Goal: Complete application form

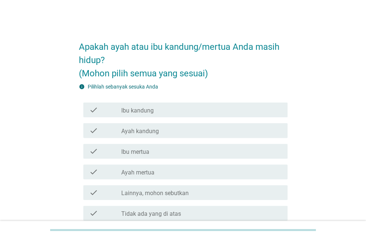
click at [208, 109] on div "check_box_outline_blank Ibu kandung" at bounding box center [201, 109] width 160 height 9
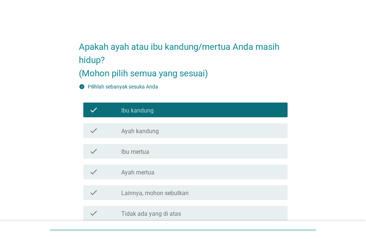
click at [201, 131] on div "check_box_outline_blank Ayah kandung" at bounding box center [201, 130] width 160 height 9
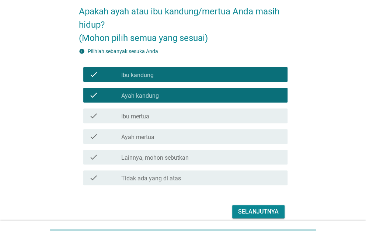
scroll to position [36, 0]
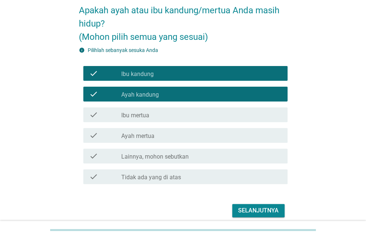
click at [214, 113] on div "check_box_outline_blank Ibu mertua" at bounding box center [201, 114] width 160 height 9
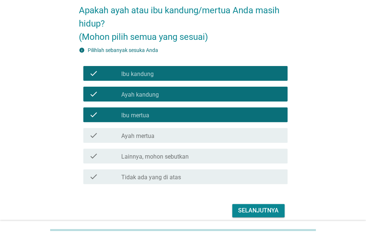
click at [203, 131] on div "check_box_outline_blank Ayah mertua" at bounding box center [201, 135] width 160 height 9
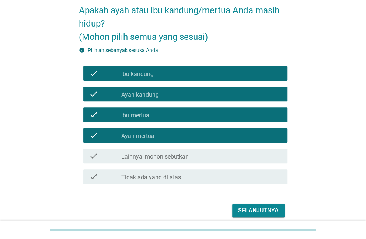
click at [259, 215] on button "Selanjutnya" at bounding box center [258, 210] width 52 height 13
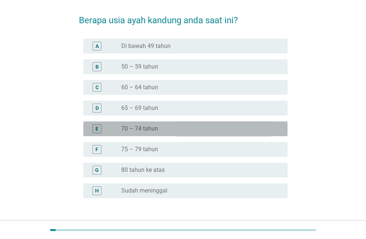
scroll to position [27, 0]
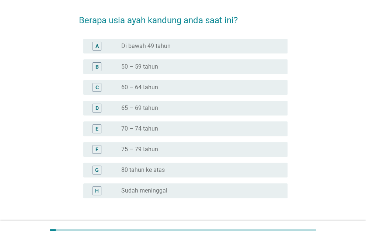
click at [222, 126] on div "radio_button_unchecked 70 – 74 tahun" at bounding box center [198, 128] width 154 height 7
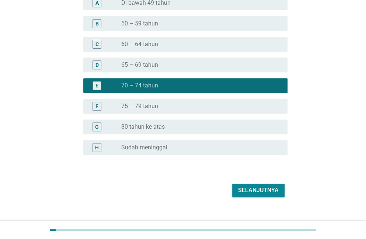
scroll to position [70, 0]
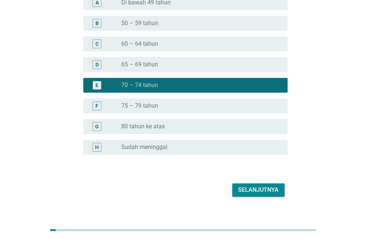
click at [250, 196] on button "Selanjutnya" at bounding box center [258, 189] width 52 height 13
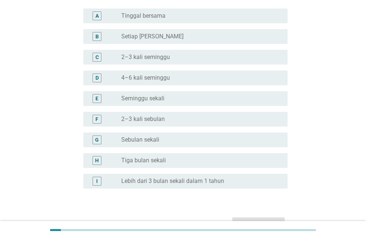
scroll to position [0, 0]
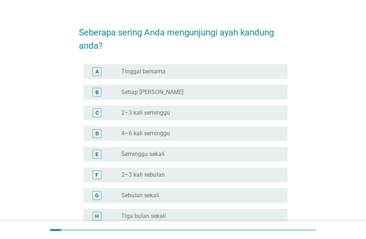
click at [275, 71] on div "radio_button_unchecked Tinggal bersama" at bounding box center [198, 71] width 154 height 7
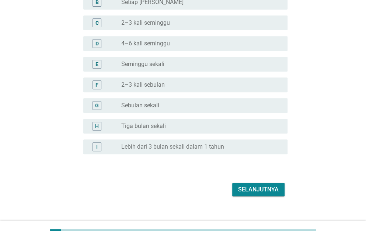
scroll to position [114, 0]
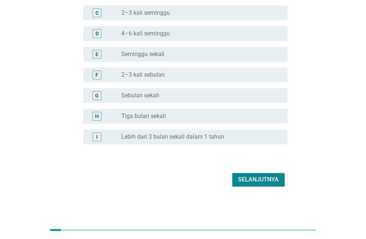
click at [278, 184] on button "Selanjutnya" at bounding box center [258, 179] width 52 height 13
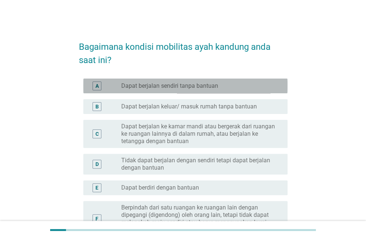
click at [286, 88] on div "A radio_button_unchecked Dapat berjalan sendiri tanpa bantuan" at bounding box center [185, 85] width 204 height 15
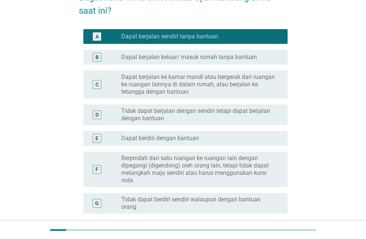
scroll to position [119, 0]
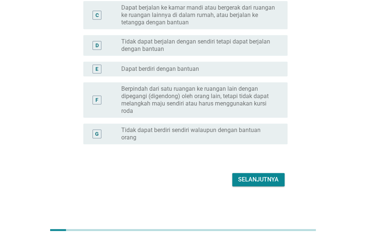
click at [269, 183] on div "Selanjutnya" at bounding box center [258, 179] width 41 height 9
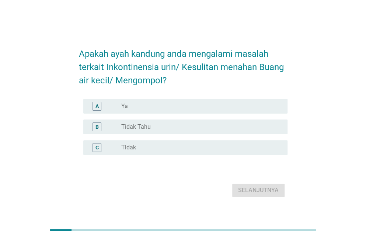
click at [280, 103] on div "radio_button_unchecked Ya" at bounding box center [201, 105] width 160 height 7
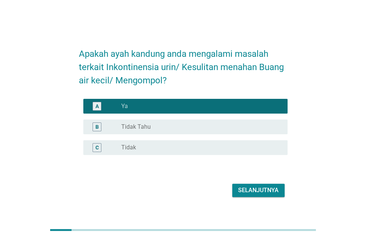
click at [264, 149] on div "radio_button_unchecked Tidak" at bounding box center [198, 147] width 154 height 7
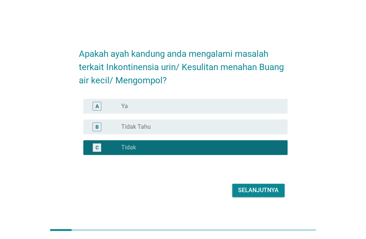
click at [266, 190] on div "Selanjutnya" at bounding box center [258, 190] width 41 height 9
